Goal: Task Accomplishment & Management: Complete application form

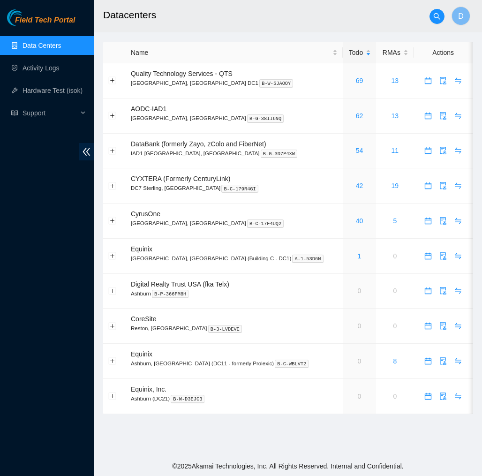
click at [63, 23] on span "Field Tech Portal" at bounding box center [45, 20] width 60 height 9
click at [53, 72] on link "Activity Logs" at bounding box center [41, 68] width 37 height 8
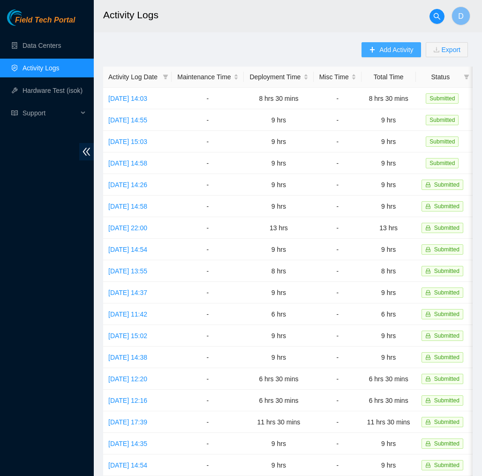
click at [396, 56] on button "Add Activity" at bounding box center [390, 49] width 59 height 15
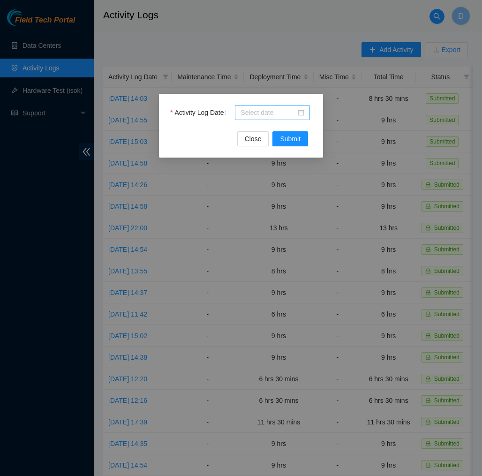
click at [279, 109] on input "Activity Log Date" at bounding box center [268, 112] width 55 height 10
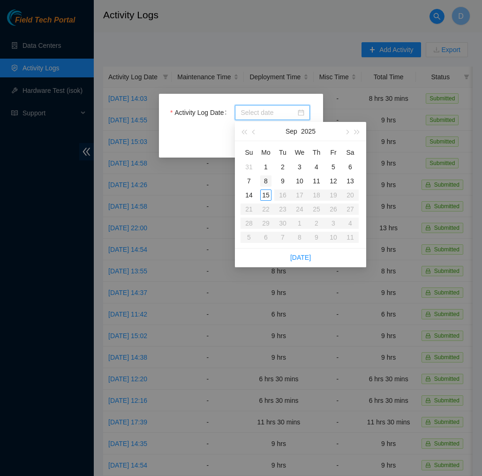
type input "2025-09-01"
type input "2025-09-08"
type input "2025-09-15"
click at [266, 191] on div "15" at bounding box center [265, 194] width 11 height 11
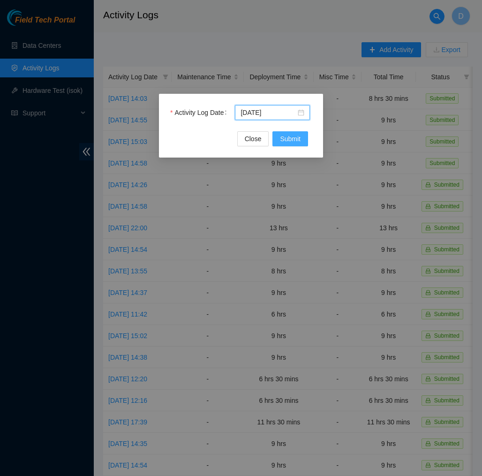
click at [291, 135] on span "Submit" at bounding box center [290, 139] width 21 height 10
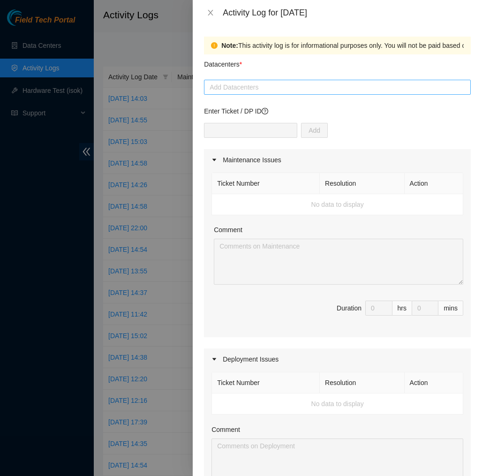
click at [308, 88] on div at bounding box center [337, 87] width 262 height 11
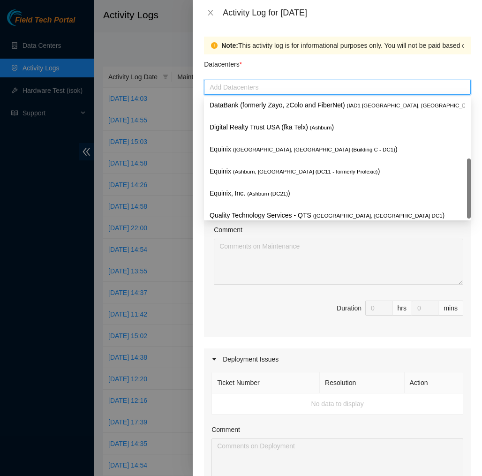
scroll to position [100, 0]
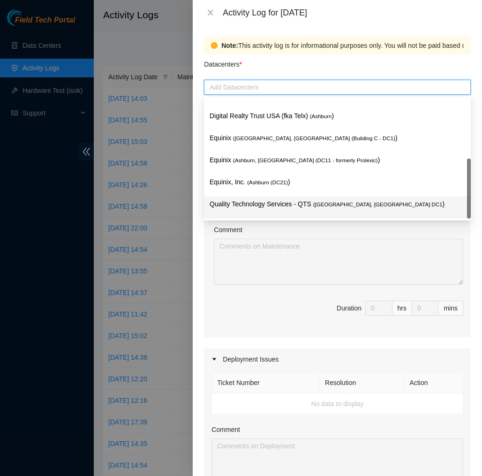
click at [285, 202] on p "Quality Technology Services - QTS ( Ashburn, VA DC1 )" at bounding box center [338, 204] width 256 height 11
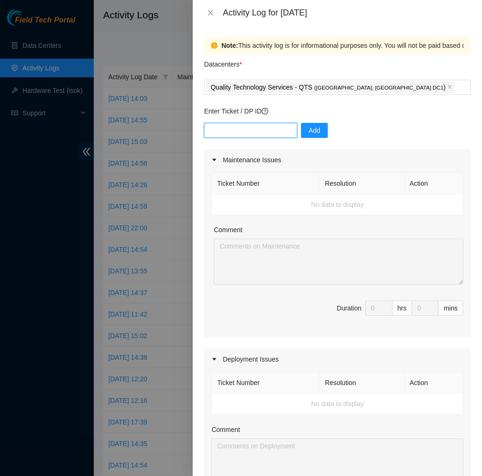
click at [282, 133] on input "text" at bounding box center [250, 130] width 93 height 15
type input "DP83139"
click at [318, 134] on span "Add" at bounding box center [315, 130] width 12 height 10
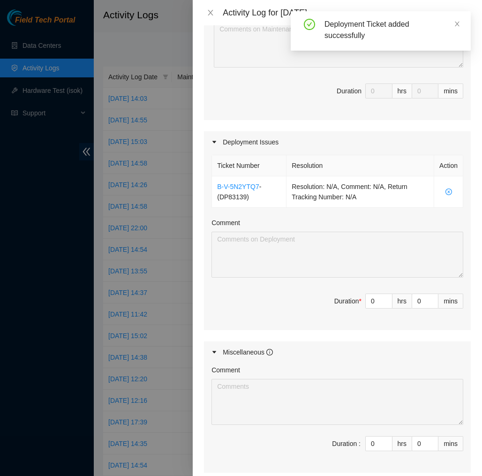
scroll to position [230, 0]
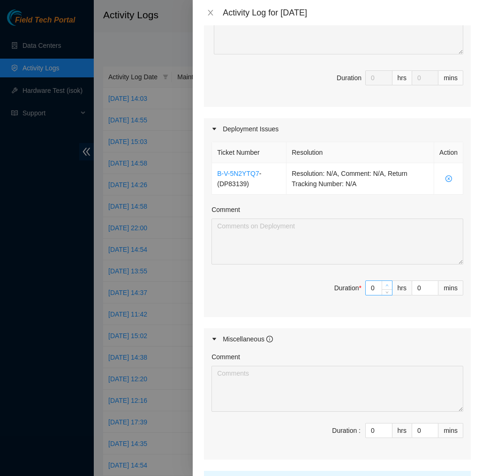
type input "1"
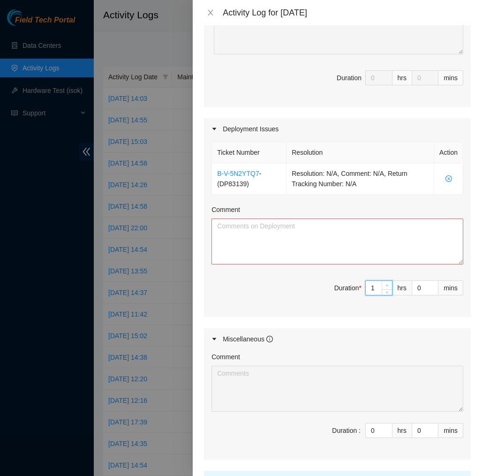
click at [387, 285] on icon "up" at bounding box center [387, 286] width 3 height 2
type input "2"
click at [387, 285] on icon "up" at bounding box center [387, 286] width 3 height 2
type input "3"
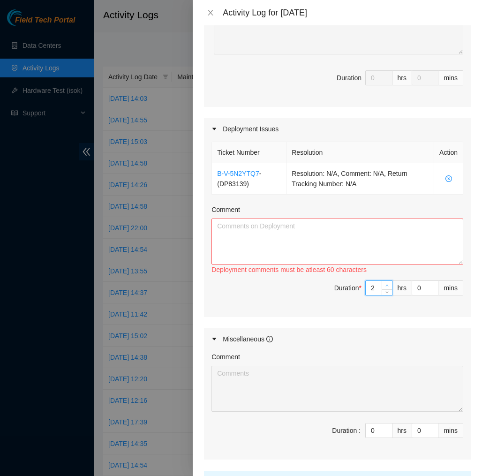
type input "3"
click at [387, 285] on icon "up" at bounding box center [387, 286] width 3 height 2
type input "4"
click at [387, 285] on icon "up" at bounding box center [387, 286] width 3 height 2
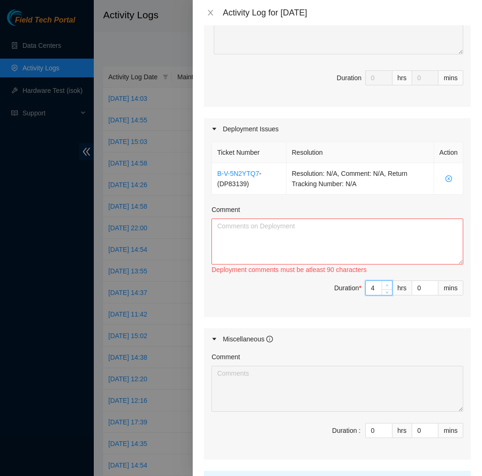
type input "5"
click at [387, 285] on icon "up" at bounding box center [387, 286] width 3 height 2
type input "6"
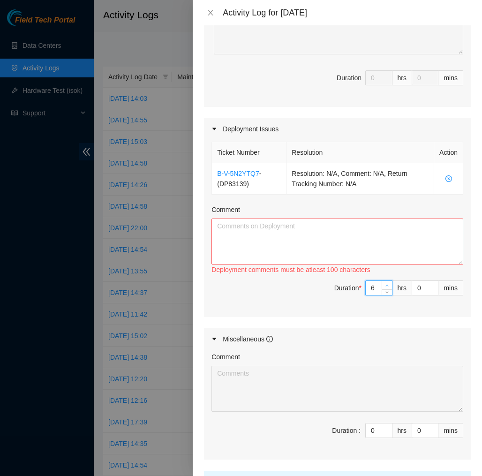
click at [387, 285] on icon "up" at bounding box center [387, 286] width 3 height 2
type input "7"
click at [387, 285] on icon "up" at bounding box center [387, 286] width 3 height 2
type input "8"
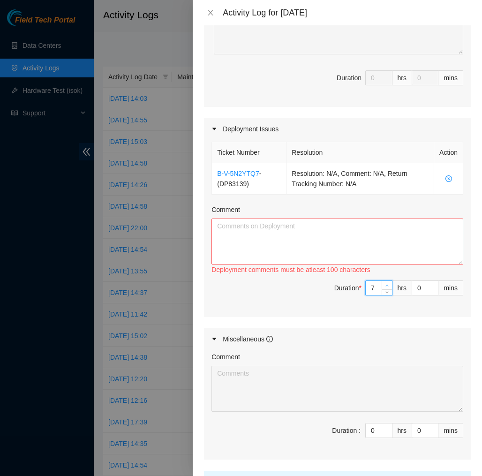
type input "8"
click at [387, 285] on icon "up" at bounding box center [387, 286] width 3 height 2
type input "9"
click at [387, 285] on icon "up" at bounding box center [387, 286] width 3 height 2
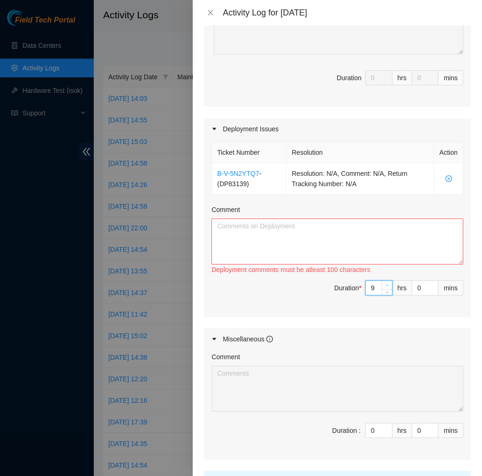
type input "10"
click at [387, 285] on icon "up" at bounding box center [387, 286] width 3 height 2
click at [396, 242] on textarea "Comment" at bounding box center [337, 241] width 252 height 46
paste textarea "EOD Report DP83139 Today, I worked with NIE Eric and completed a few Dac cable …"
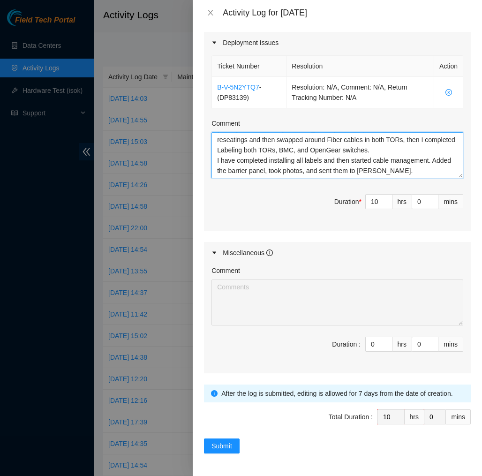
scroll to position [316, 0]
type textarea "EOD Report DP83139 Today, I worked with NIE Eric and completed a few Dac cable …"
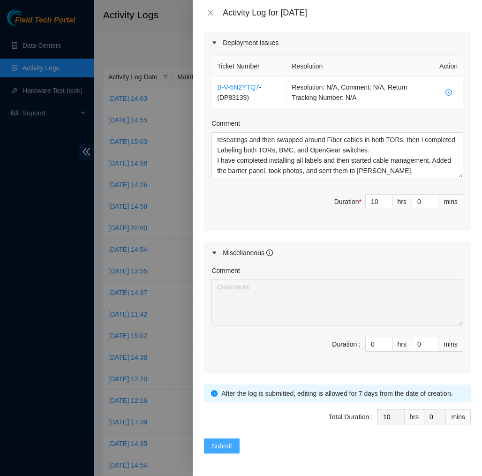
click at [227, 445] on span "Submit" at bounding box center [221, 446] width 21 height 10
